Goal: Transaction & Acquisition: Download file/media

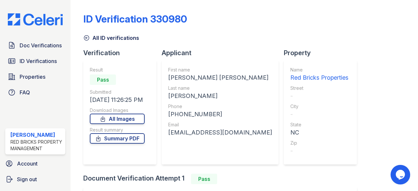
scroll to position [65, 0]
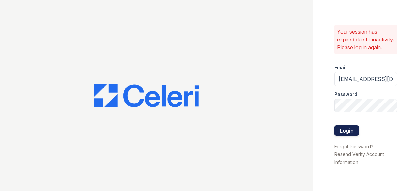
click at [350, 136] on button "Login" at bounding box center [346, 130] width 24 height 10
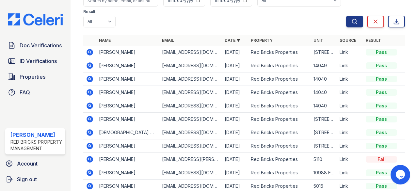
click at [89, 104] on icon at bounding box center [90, 106] width 8 height 8
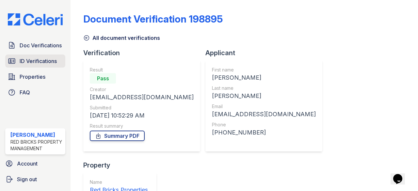
click at [48, 59] on span "ID Verifications" at bounding box center [38, 61] width 37 height 8
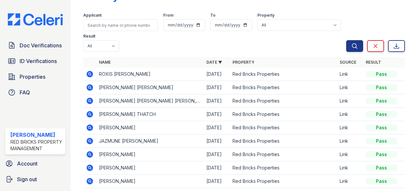
scroll to position [33, 0]
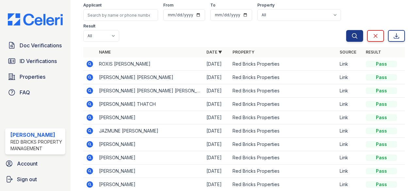
click at [89, 90] on icon at bounding box center [90, 90] width 2 height 2
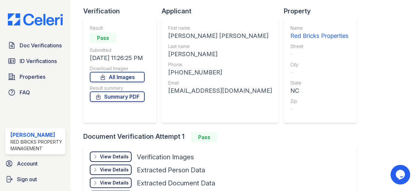
scroll to position [65, 0]
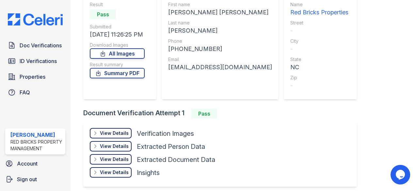
click at [123, 129] on div "View Details Details" at bounding box center [111, 133] width 42 height 10
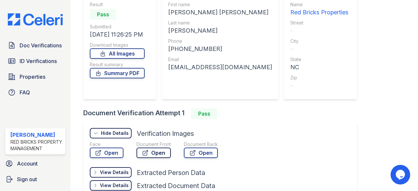
click at [162, 150] on link "Open" at bounding box center [153, 152] width 34 height 10
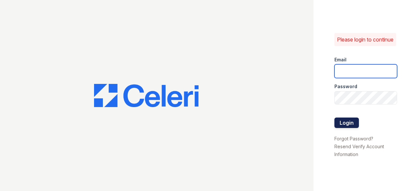
type input "[EMAIL_ADDRESS][DOMAIN_NAME]"
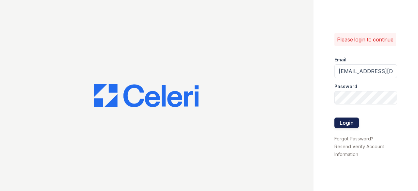
click at [352, 123] on button "Login" at bounding box center [346, 122] width 24 height 10
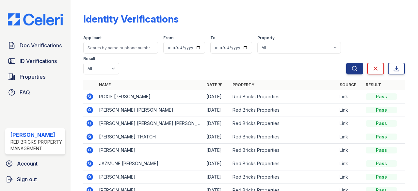
scroll to position [33, 0]
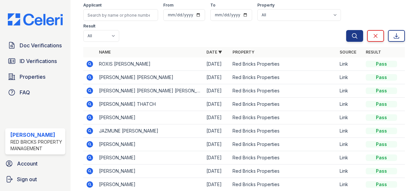
click at [91, 64] on icon at bounding box center [90, 64] width 8 height 8
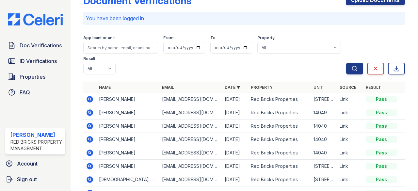
scroll to position [33, 0]
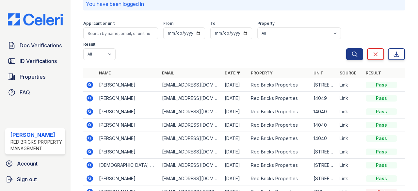
click at [90, 137] on icon at bounding box center [90, 138] width 2 height 2
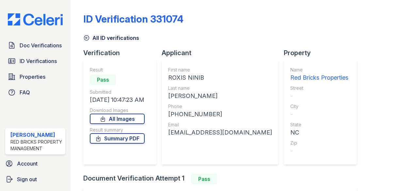
scroll to position [65, 0]
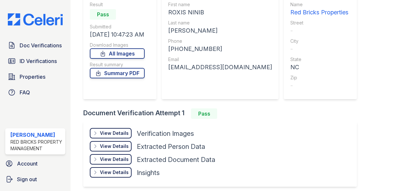
click at [114, 136] on div "View Details Details" at bounding box center [111, 133] width 42 height 10
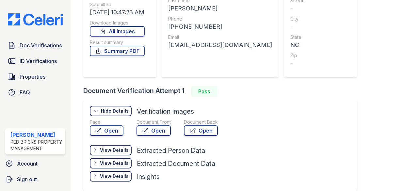
scroll to position [98, 0]
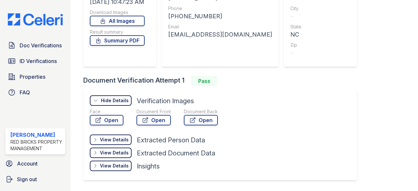
click at [114, 137] on div "View Details" at bounding box center [114, 139] width 29 height 7
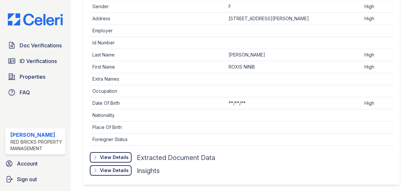
scroll to position [279, 0]
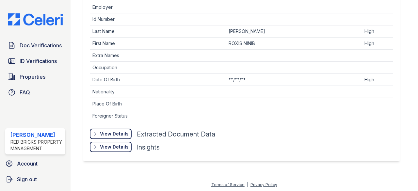
click at [111, 134] on div "View Details" at bounding box center [114, 133] width 29 height 7
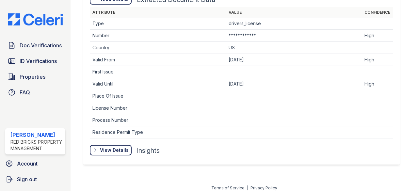
scroll to position [415, 0]
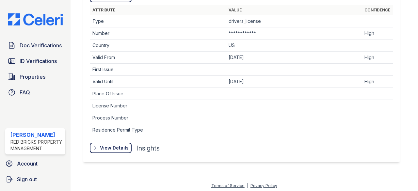
click at [115, 145] on div "View Details" at bounding box center [114, 147] width 29 height 7
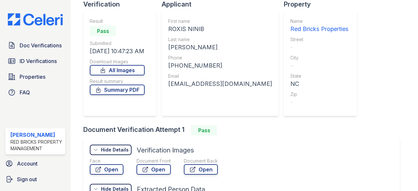
scroll to position [24, 0]
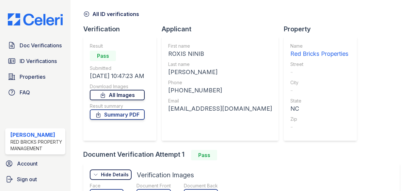
click at [123, 92] on link "All Images" at bounding box center [117, 95] width 55 height 10
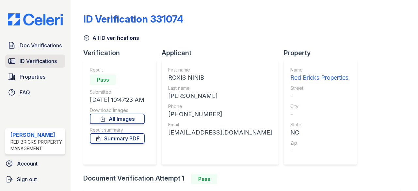
click at [49, 59] on span "ID Verifications" at bounding box center [38, 61] width 37 height 8
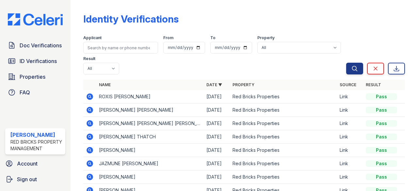
click at [91, 110] on icon at bounding box center [90, 110] width 8 height 8
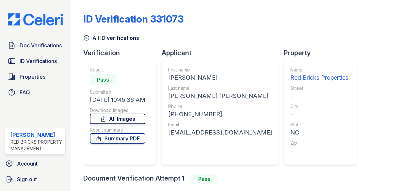
scroll to position [33, 0]
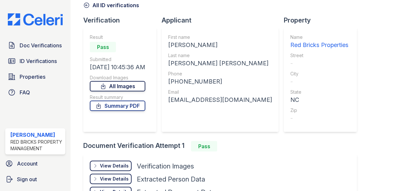
click at [125, 89] on link "All Images" at bounding box center [117, 86] width 55 height 10
click at [52, 58] on span "ID Verifications" at bounding box center [38, 61] width 37 height 8
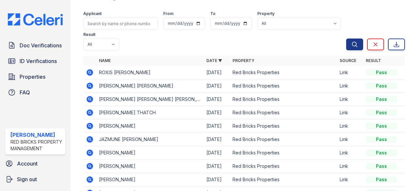
scroll to position [33, 0]
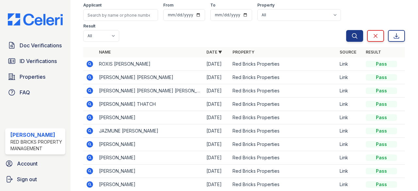
click at [90, 88] on icon at bounding box center [90, 90] width 7 height 7
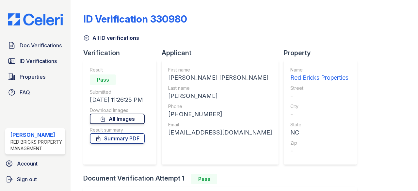
click at [144, 114] on link "All Images" at bounding box center [117, 119] width 55 height 10
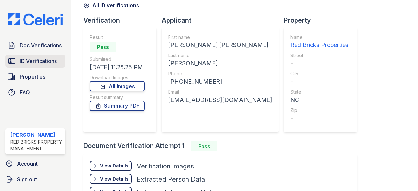
click at [43, 59] on span "ID Verifications" at bounding box center [38, 61] width 37 height 8
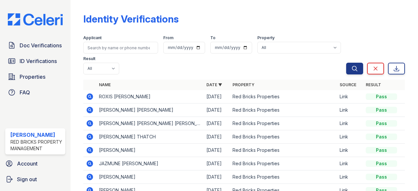
scroll to position [33, 0]
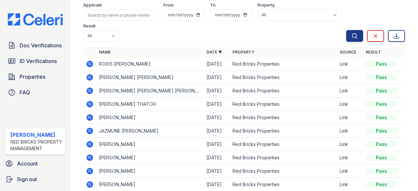
click at [89, 116] on icon at bounding box center [90, 117] width 2 height 2
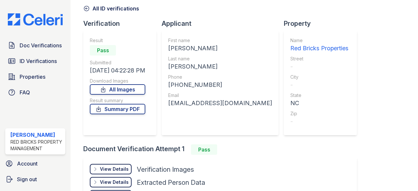
scroll to position [65, 0]
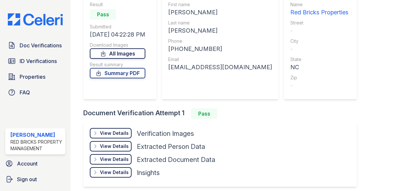
click at [125, 52] on link "All Images" at bounding box center [117, 53] width 55 height 10
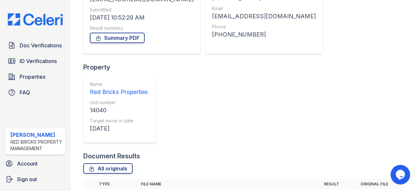
scroll to position [130, 0]
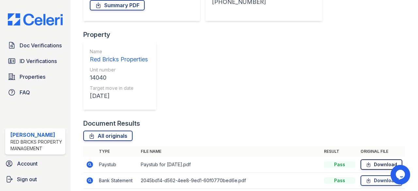
click at [376, 159] on link "Download" at bounding box center [381, 164] width 42 height 10
click at [399, 130] on div "All originals" at bounding box center [243, 135] width 321 height 10
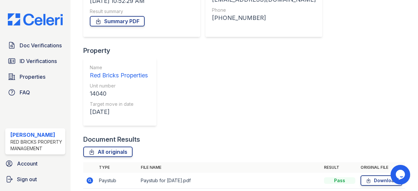
scroll to position [0, 0]
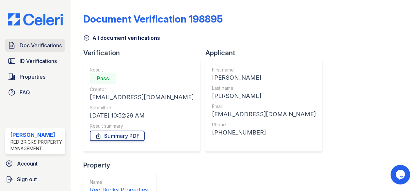
click at [36, 41] on span "Doc Verifications" at bounding box center [41, 45] width 42 height 8
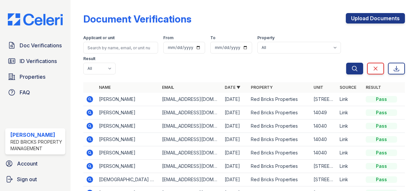
click at [91, 139] on icon at bounding box center [90, 139] width 7 height 7
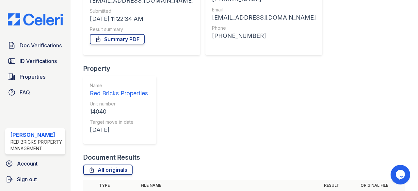
scroll to position [98, 0]
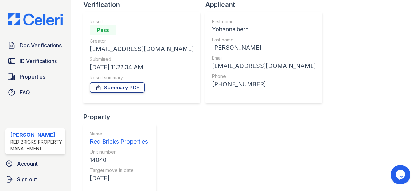
scroll to position [33, 0]
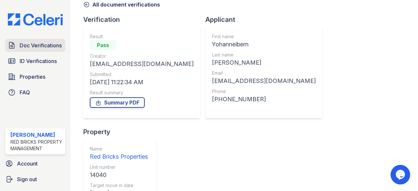
click at [40, 44] on span "Doc Verifications" at bounding box center [41, 45] width 42 height 8
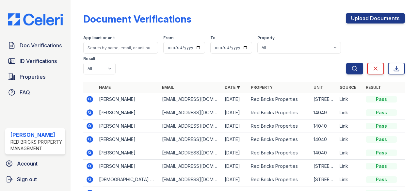
click at [90, 112] on icon at bounding box center [90, 112] width 2 height 2
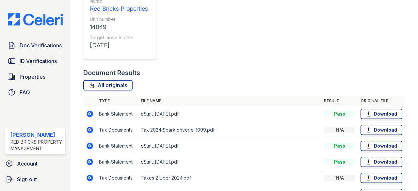
scroll to position [196, 0]
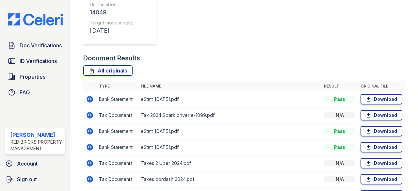
scroll to position [228, 0]
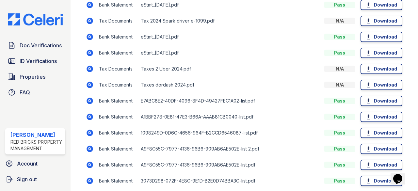
scroll to position [0, 0]
